Goal: Task Accomplishment & Management: Use online tool/utility

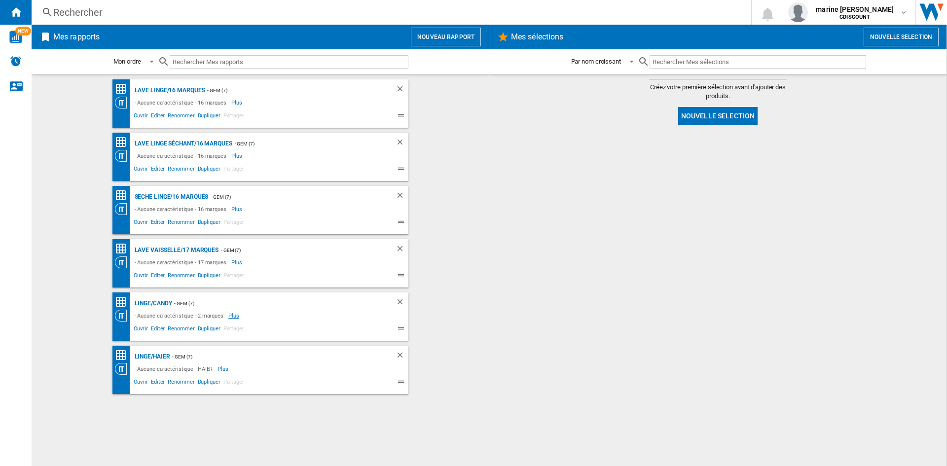
click at [233, 317] on span "Plus" at bounding box center [234, 316] width 12 height 12
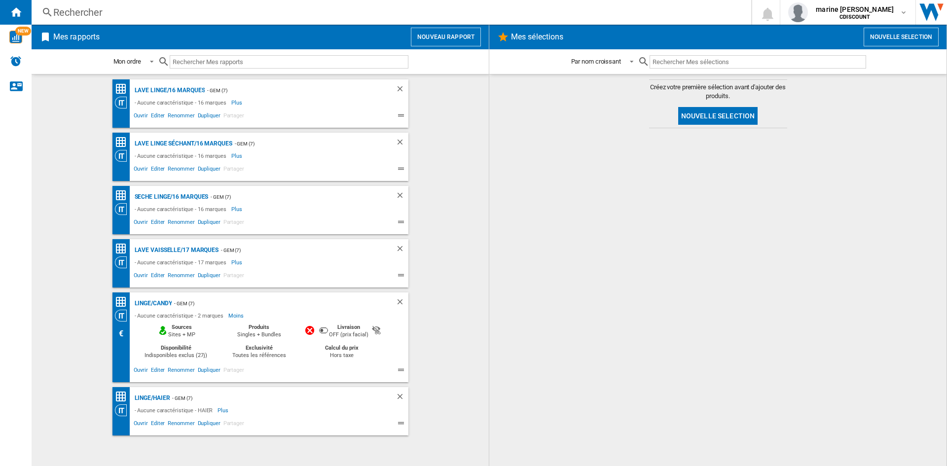
click at [438, 37] on button "Nouveau rapport" at bounding box center [446, 37] width 70 height 19
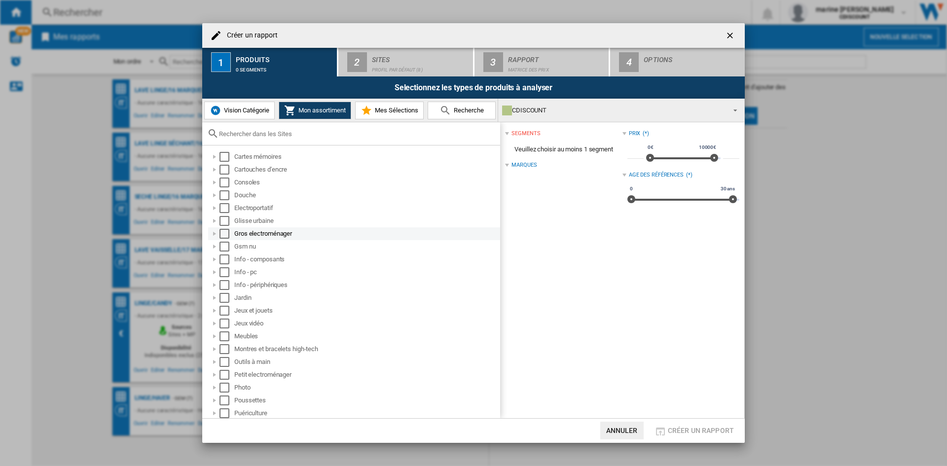
click at [215, 231] on div at bounding box center [215, 234] width 10 height 10
click at [228, 243] on div at bounding box center [225, 247] width 10 height 10
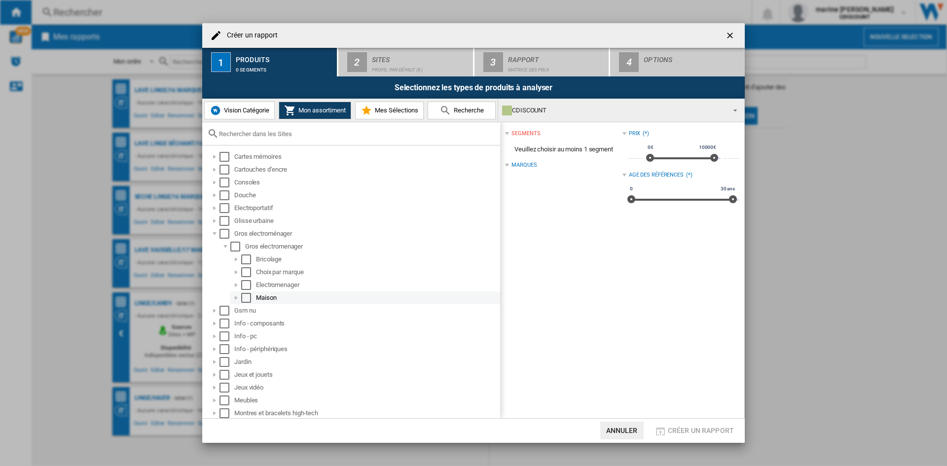
click at [236, 298] on div at bounding box center [236, 298] width 10 height 10
click at [241, 286] on div "Select" at bounding box center [246, 285] width 10 height 10
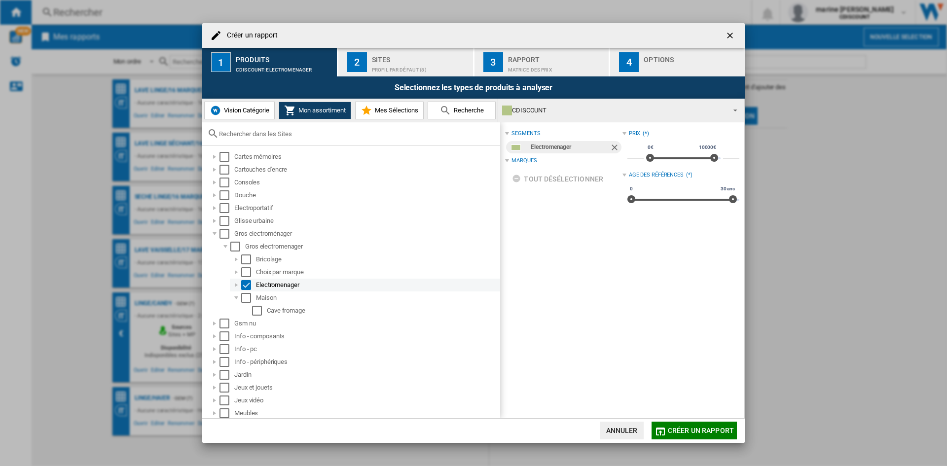
click at [241, 286] on div "Select" at bounding box center [246, 285] width 10 height 10
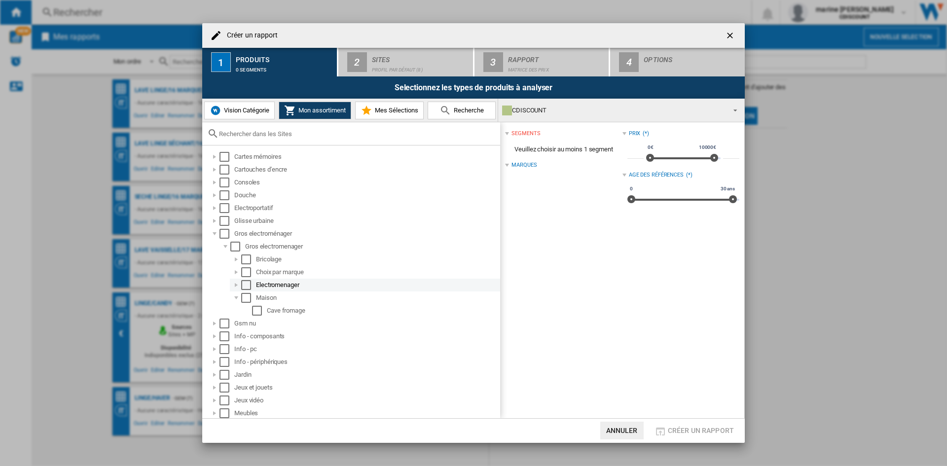
click at [238, 286] on div at bounding box center [236, 285] width 10 height 10
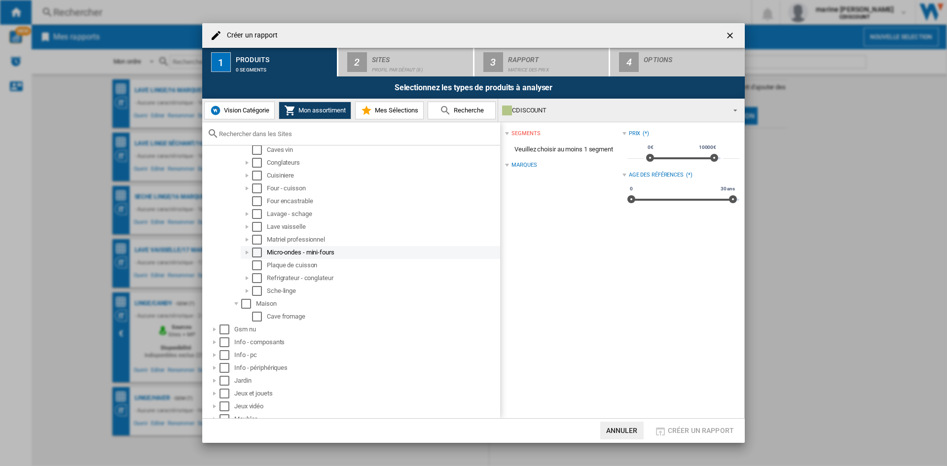
scroll to position [99, 0]
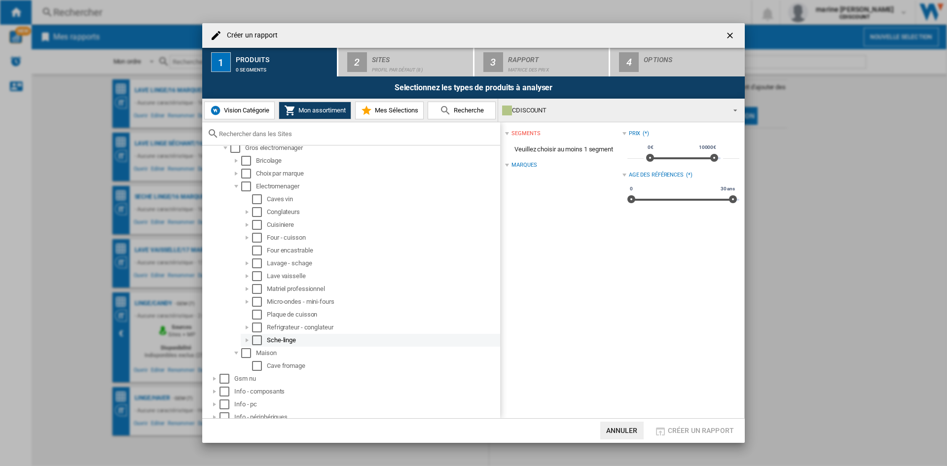
click at [259, 340] on div "Select" at bounding box center [257, 340] width 10 height 10
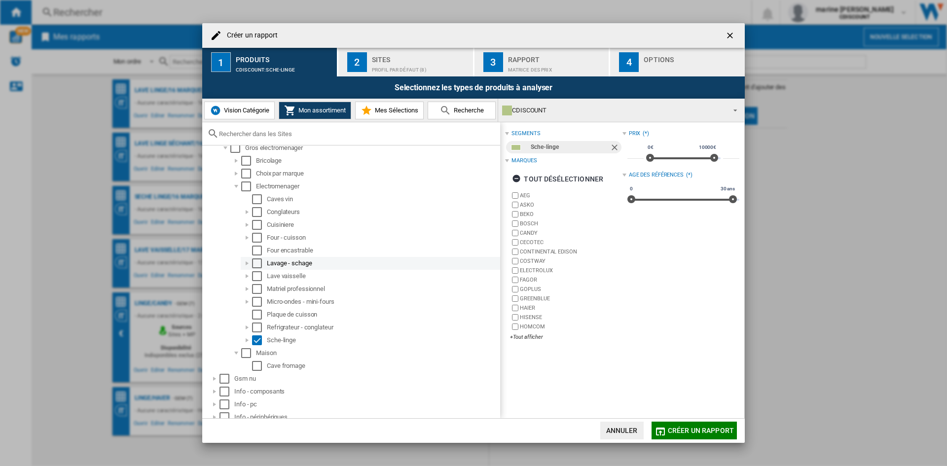
click at [253, 265] on div "Select" at bounding box center [257, 263] width 10 height 10
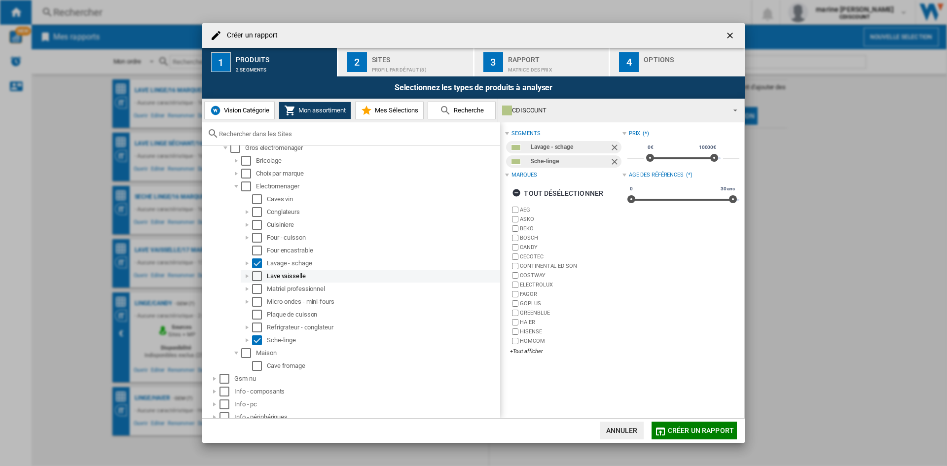
click at [259, 274] on div "Select" at bounding box center [257, 276] width 10 height 10
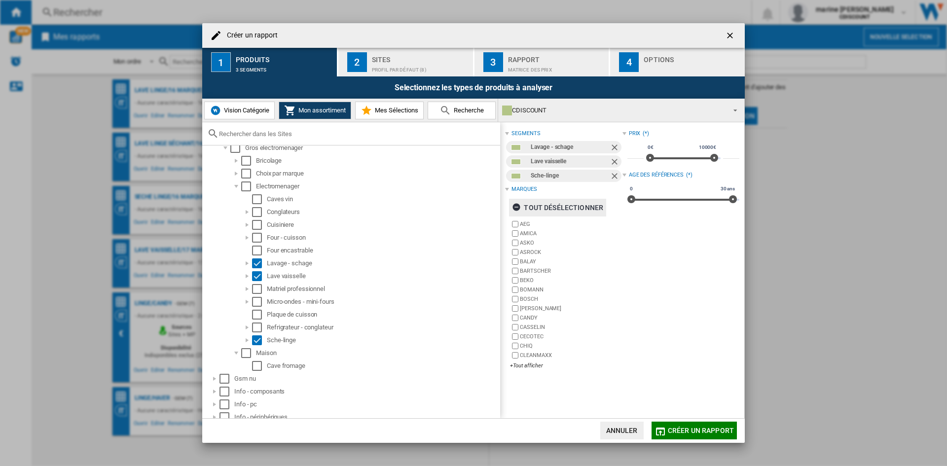
click at [516, 204] on ng-md-icon "button" at bounding box center [518, 209] width 12 height 12
click at [525, 319] on label "CANDY" at bounding box center [571, 317] width 102 height 7
click at [679, 427] on span "Créer un rapport" at bounding box center [701, 431] width 66 height 8
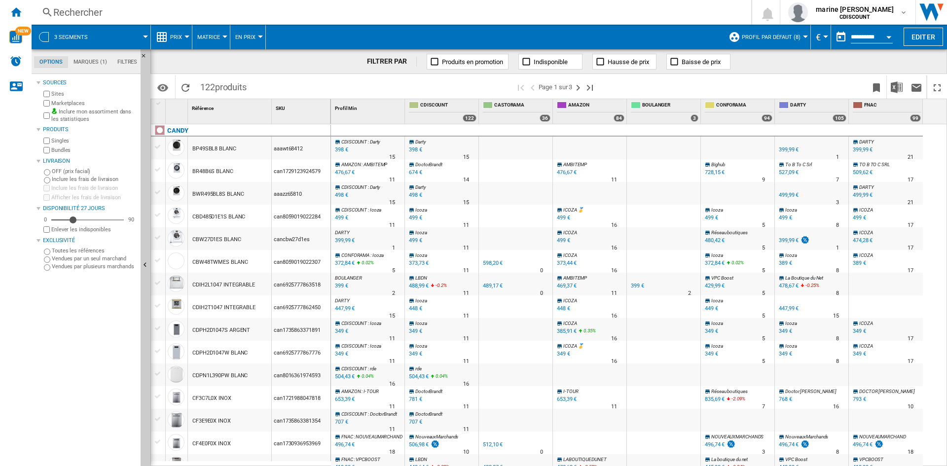
click at [64, 111] on label "Inclure mon assortiment dans les statistiques" at bounding box center [93, 115] width 85 height 15
click at [73, 111] on label "Inclure mon assortiment dans les statistiques" at bounding box center [93, 115] width 85 height 15
click at [60, 103] on label "Marketplaces" at bounding box center [93, 103] width 85 height 7
click at [333, 94] on span at bounding box center [382, 86] width 263 height 23
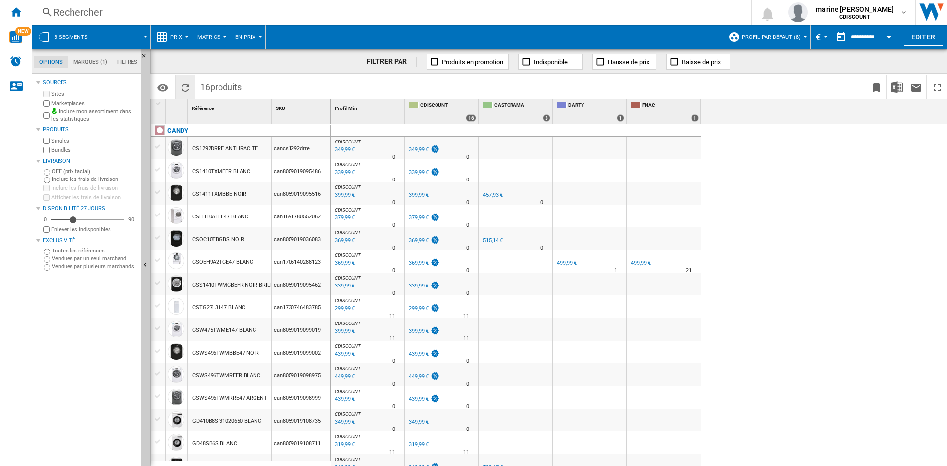
click at [181, 85] on ng-md-icon "Recharger" at bounding box center [185, 88] width 12 height 12
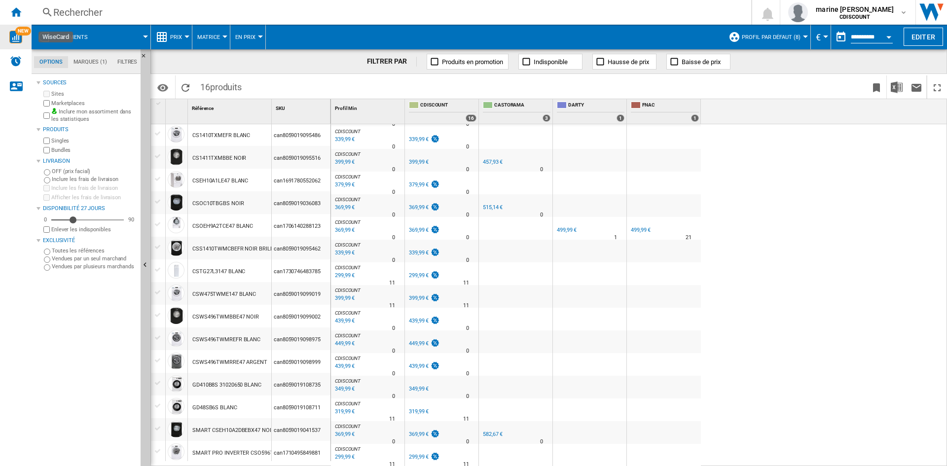
click at [23, 35] on span "NEW" at bounding box center [23, 31] width 16 height 9
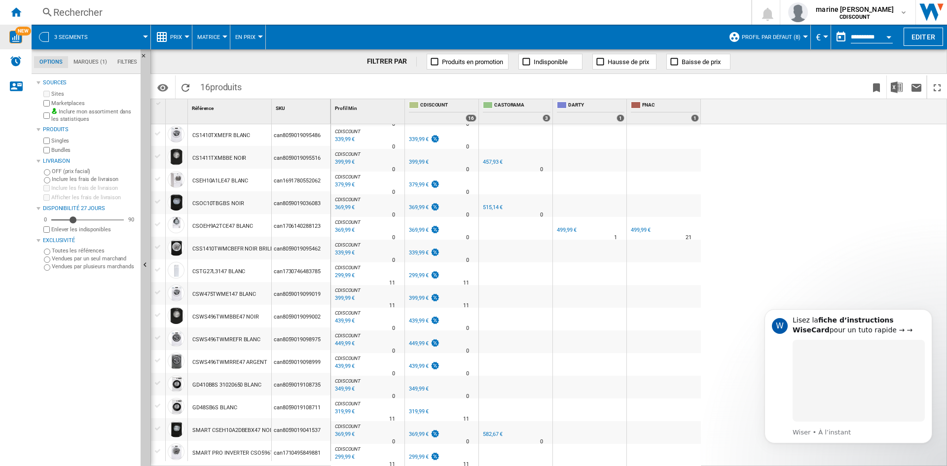
scroll to position [0, 0]
